Goal: Transaction & Acquisition: Purchase product/service

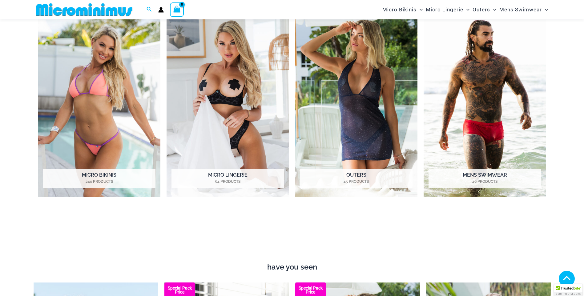
scroll to position [334, 0]
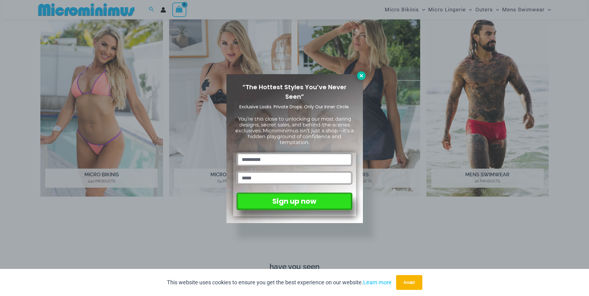
click at [362, 74] on icon at bounding box center [361, 76] width 6 height 6
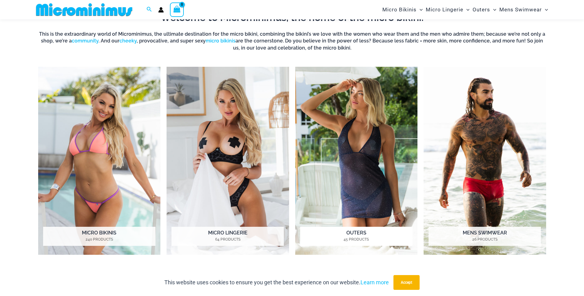
scroll to position [273, 0]
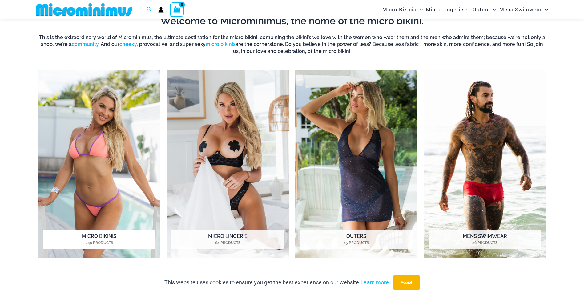
click at [91, 143] on img "Visit product category Micro Bikinis" at bounding box center [99, 164] width 123 height 188
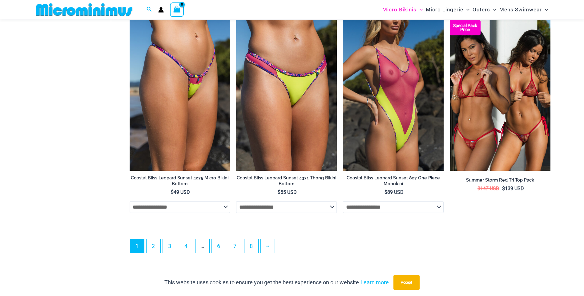
scroll to position [1658, 0]
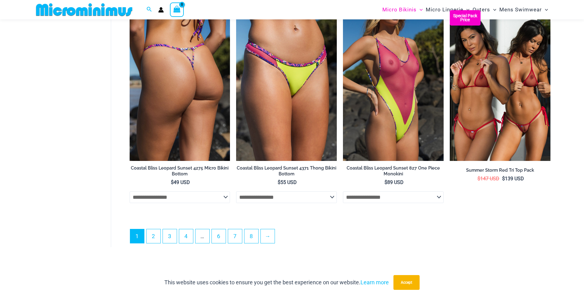
click at [225, 200] on select "**********" at bounding box center [180, 198] width 101 height 12
click at [130, 194] on select "**********" at bounding box center [180, 198] width 101 height 12
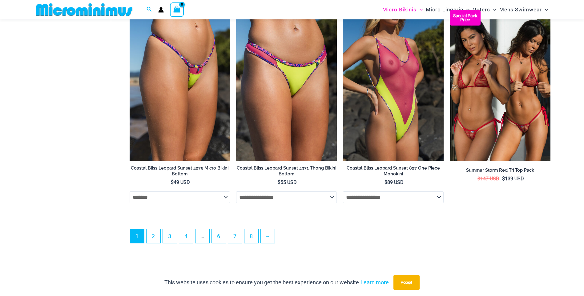
select select "*******"
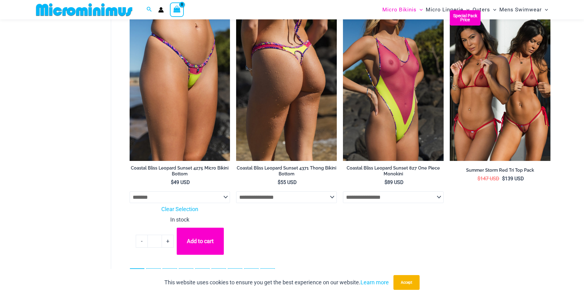
click at [333, 200] on select "**********" at bounding box center [286, 198] width 101 height 12
click at [236, 194] on select "**********" at bounding box center [286, 198] width 101 height 12
select select "*******"
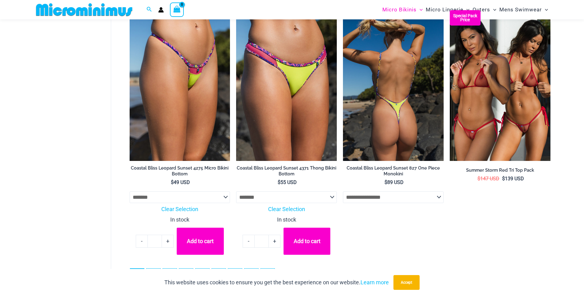
click at [438, 200] on select "**********" at bounding box center [393, 198] width 101 height 12
click at [343, 194] on select "**********" at bounding box center [393, 198] width 101 height 12
select select "*****"
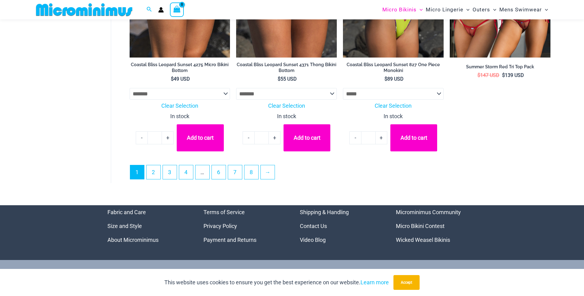
scroll to position [1751, 0]
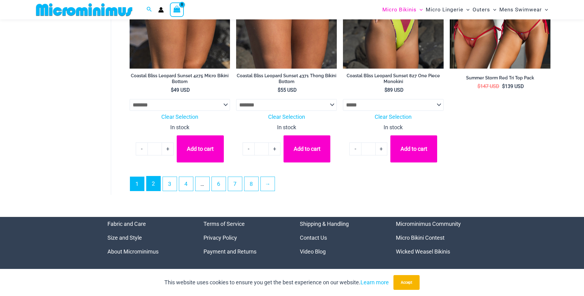
click at [156, 188] on link "2" at bounding box center [154, 183] width 14 height 14
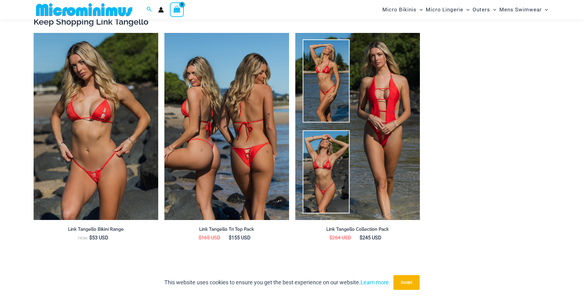
scroll to position [701, 0]
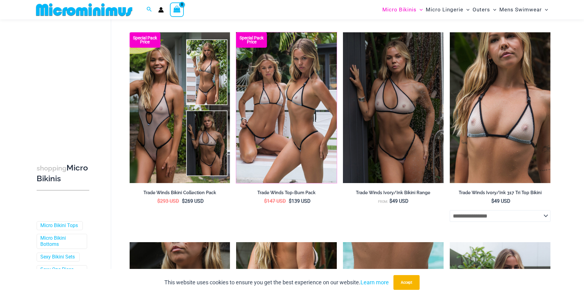
scroll to position [1488, 0]
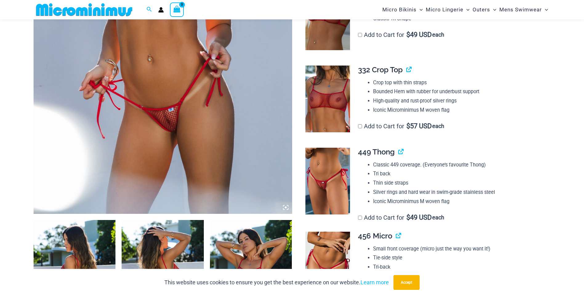
scroll to position [241, 0]
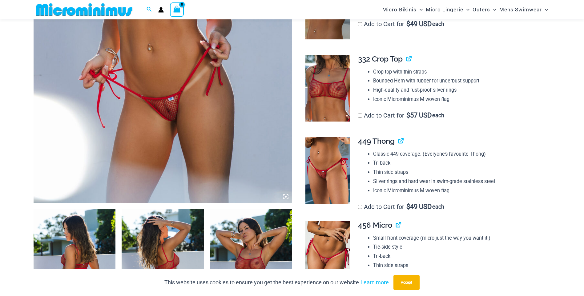
click at [324, 172] on img at bounding box center [327, 170] width 45 height 67
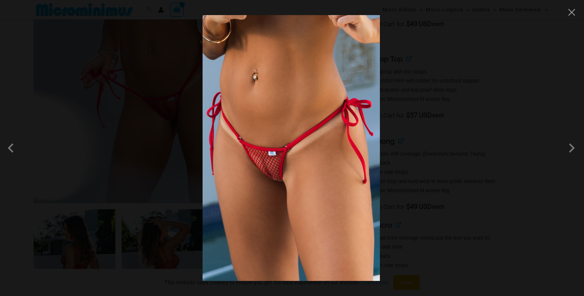
click at [269, 167] on img at bounding box center [291, 148] width 177 height 266
click at [572, 150] on span at bounding box center [572, 148] width 18 height 18
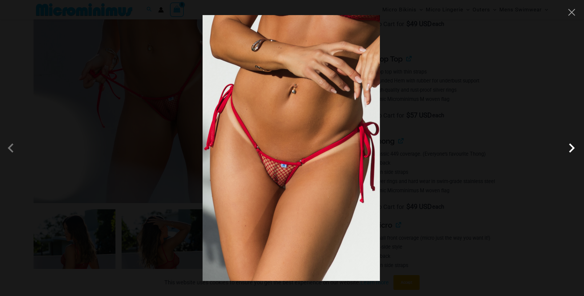
click at [572, 150] on span at bounding box center [572, 148] width 18 height 18
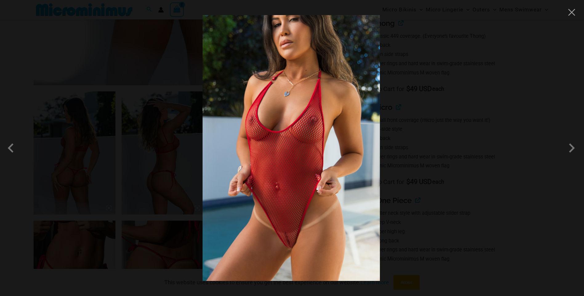
scroll to position [364, 0]
click at [573, 149] on span at bounding box center [572, 148] width 18 height 18
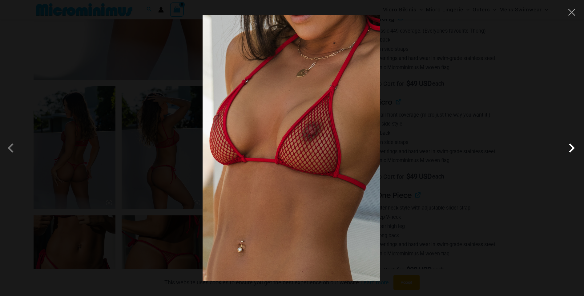
click at [573, 149] on span at bounding box center [572, 148] width 18 height 18
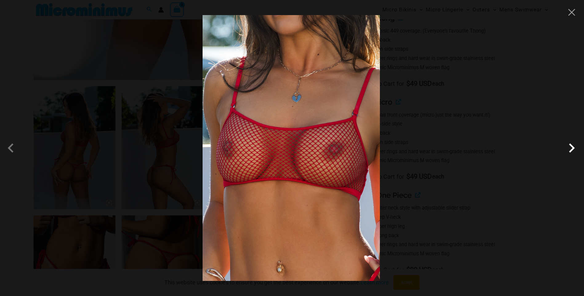
click at [573, 149] on span at bounding box center [572, 148] width 18 height 18
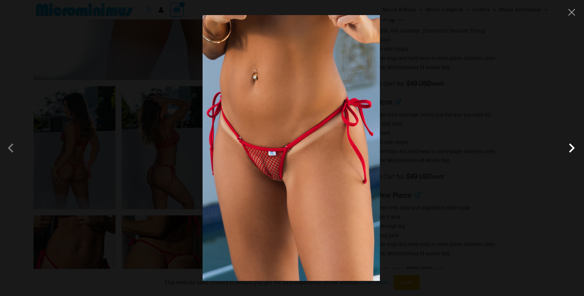
click at [573, 149] on span at bounding box center [572, 148] width 18 height 18
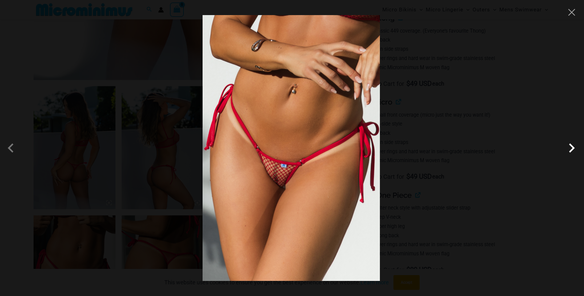
click at [573, 149] on span at bounding box center [572, 148] width 18 height 18
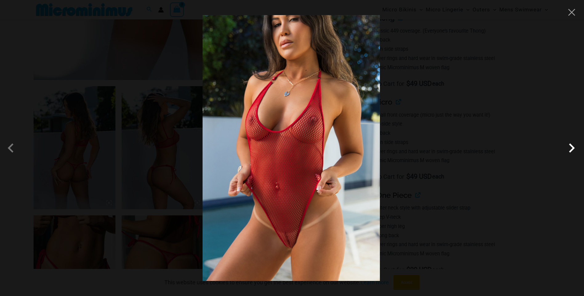
click at [572, 149] on span at bounding box center [572, 148] width 18 height 18
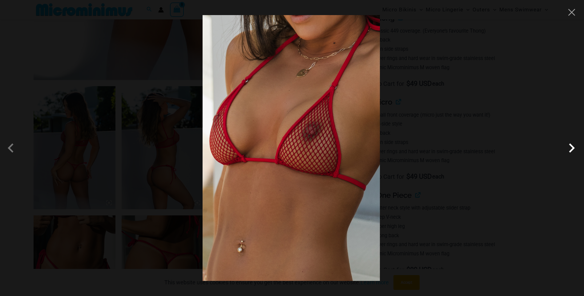
click at [572, 149] on span at bounding box center [572, 148] width 18 height 18
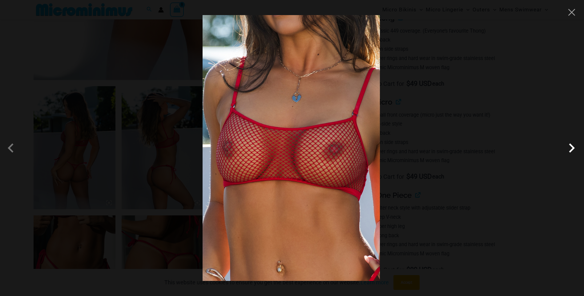
click at [572, 149] on span at bounding box center [572, 148] width 18 height 18
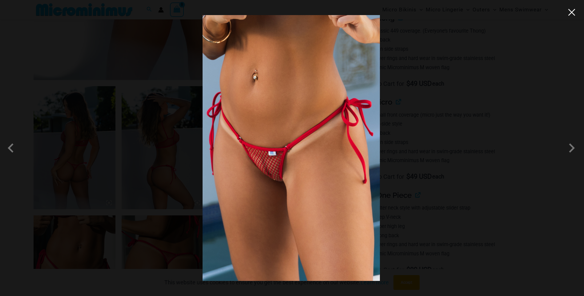
click at [572, 12] on button "Close" at bounding box center [571, 12] width 9 height 9
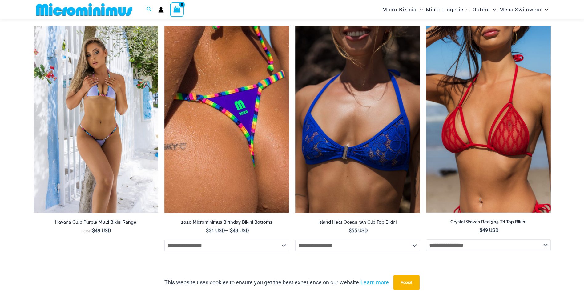
scroll to position [2489, 0]
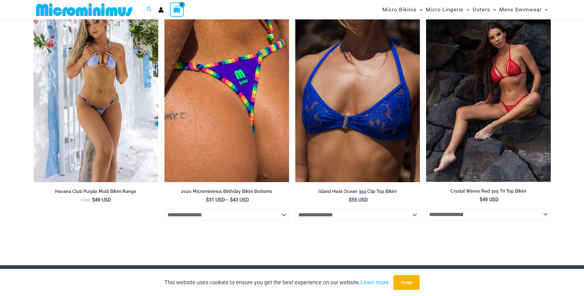
click at [494, 126] on img at bounding box center [488, 88] width 125 height 187
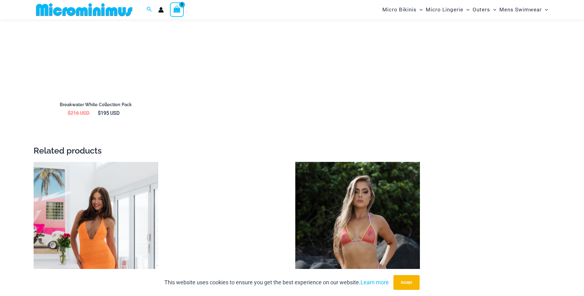
scroll to position [1073, 0]
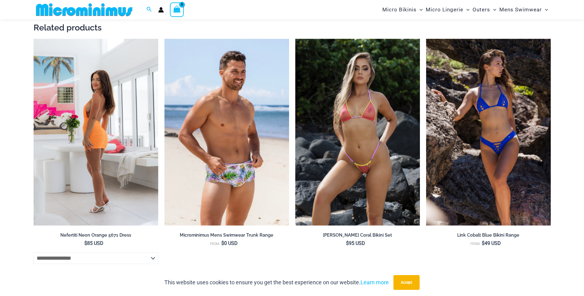
click at [89, 145] on img at bounding box center [96, 132] width 125 height 187
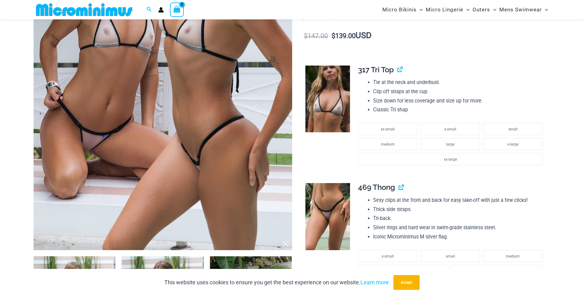
scroll to position [210, 0]
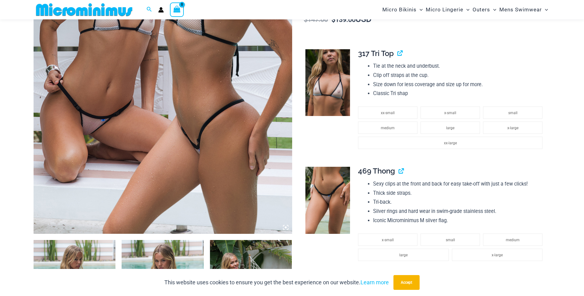
click at [323, 187] on img at bounding box center [327, 200] width 45 height 67
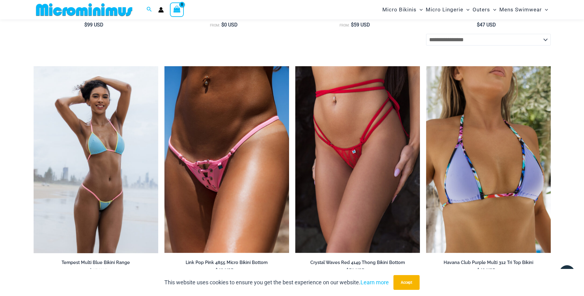
scroll to position [924, 0]
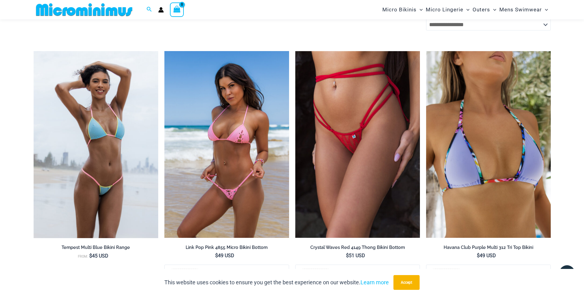
click at [237, 135] on img at bounding box center [226, 144] width 125 height 187
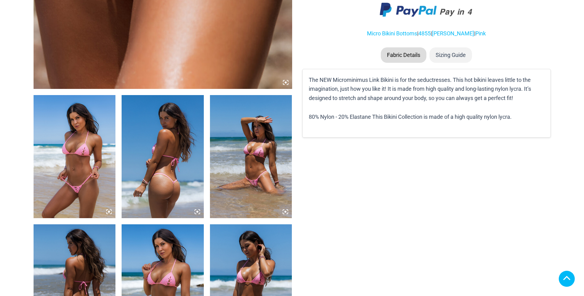
scroll to position [370, 0]
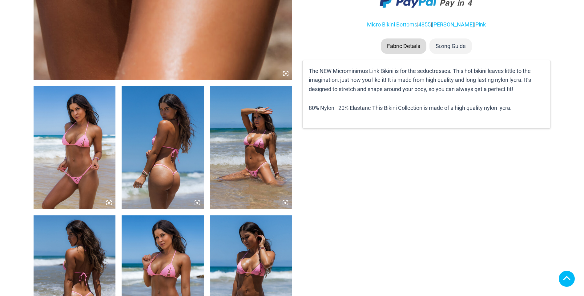
click at [249, 152] on img at bounding box center [251, 147] width 82 height 123
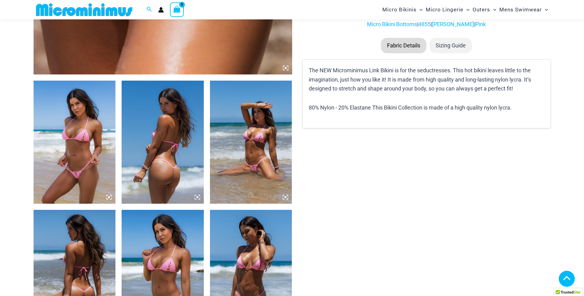
click at [253, 159] on img at bounding box center [251, 142] width 82 height 123
click at [285, 197] on icon at bounding box center [286, 197] width 2 height 2
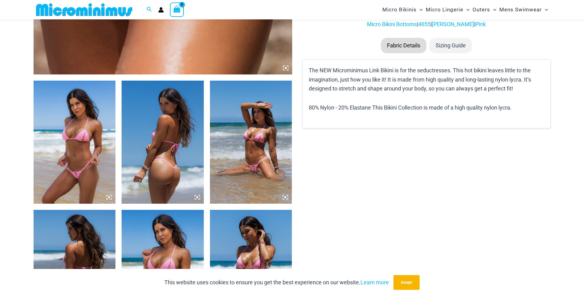
click at [285, 197] on icon at bounding box center [286, 197] width 2 height 2
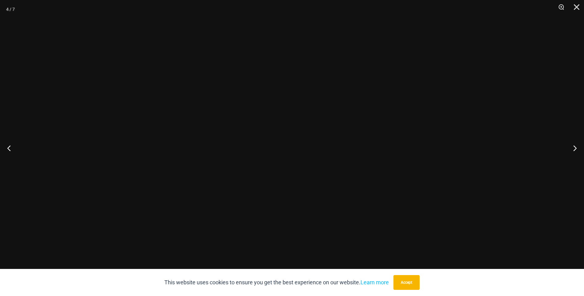
click at [206, 18] on div at bounding box center [206, 18] width 0 height 0
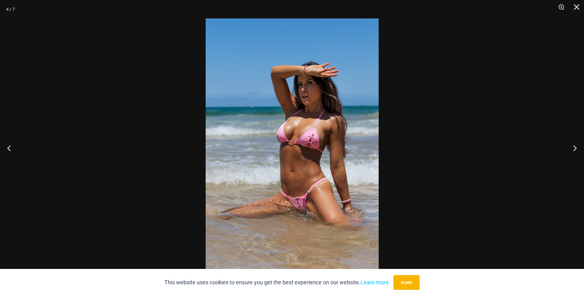
click at [321, 179] on img at bounding box center [292, 147] width 173 height 259
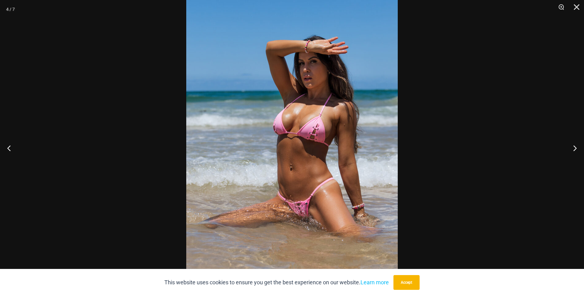
click at [321, 179] on img at bounding box center [292, 141] width 212 height 317
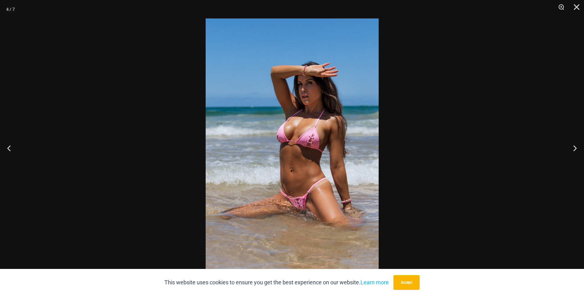
click at [322, 179] on img at bounding box center [292, 147] width 173 height 259
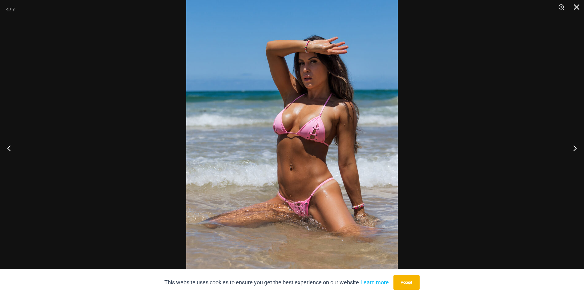
click at [305, 210] on img at bounding box center [292, 141] width 212 height 317
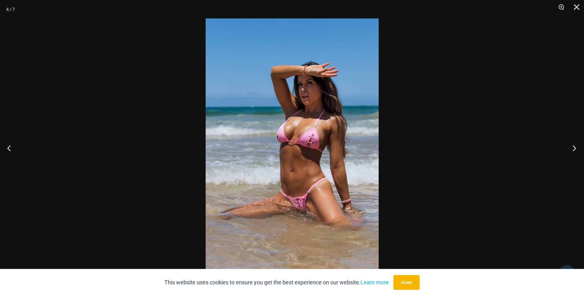
click at [575, 147] on button "Next" at bounding box center [572, 148] width 23 height 31
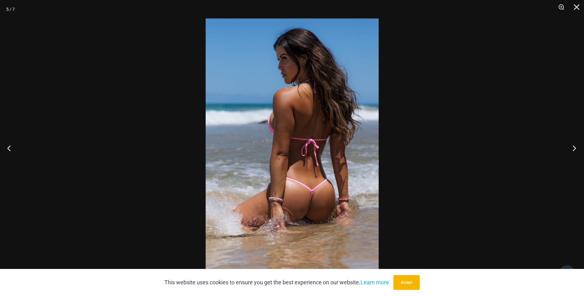
click at [575, 147] on button "Next" at bounding box center [572, 148] width 23 height 31
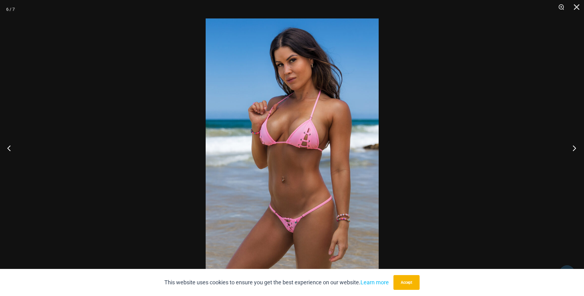
click at [575, 147] on button "Next" at bounding box center [572, 148] width 23 height 31
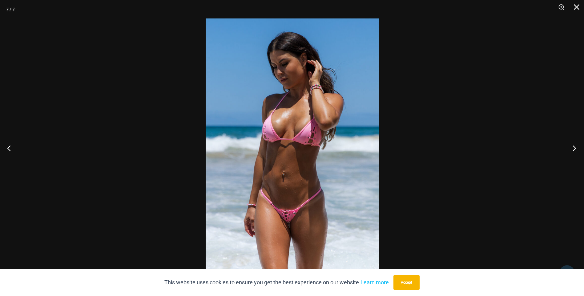
click at [575, 147] on button "Next" at bounding box center [572, 148] width 23 height 31
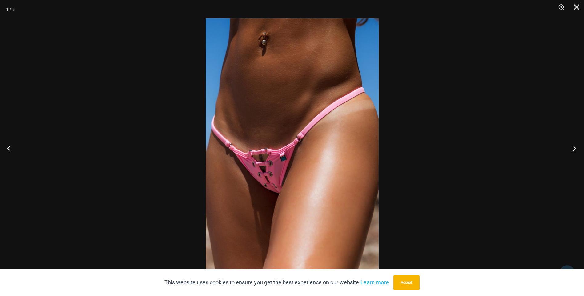
click at [575, 147] on button "Next" at bounding box center [572, 148] width 23 height 31
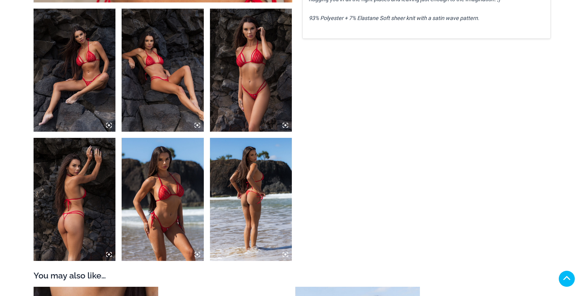
scroll to position [462, 0]
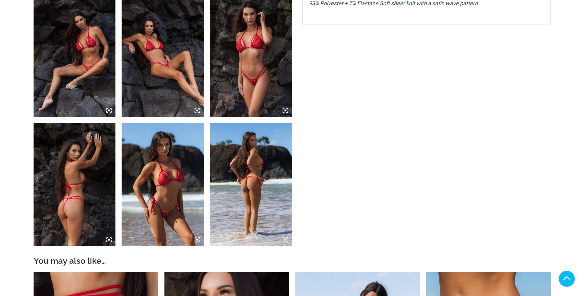
click at [81, 66] on img at bounding box center [75, 55] width 82 height 123
click at [108, 111] on icon at bounding box center [109, 111] width 6 height 6
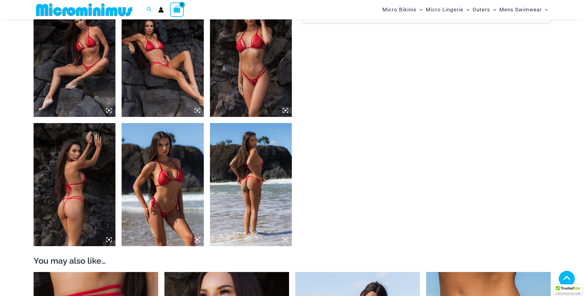
scroll to position [456, 0]
click at [108, 111] on icon at bounding box center [109, 111] width 6 height 6
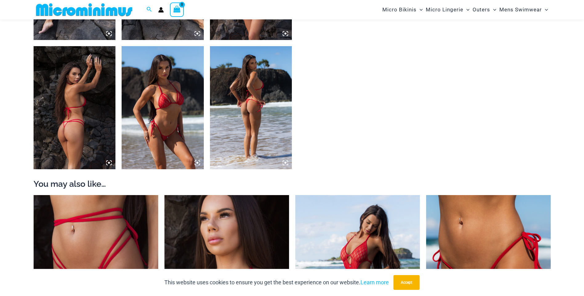
scroll to position [426, 0]
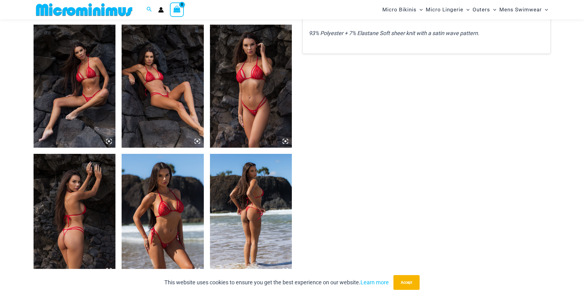
click at [79, 107] on img at bounding box center [75, 86] width 82 height 123
click at [79, 107] on div at bounding box center [292, 148] width 584 height 296
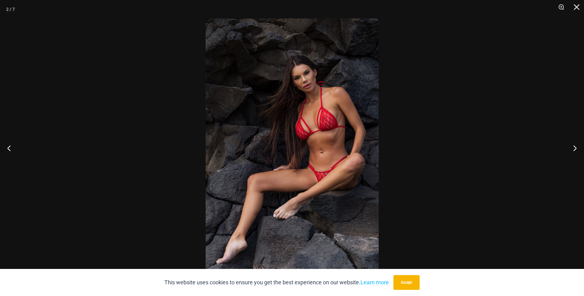
click at [323, 176] on img at bounding box center [292, 147] width 173 height 259
